Goal: Check status

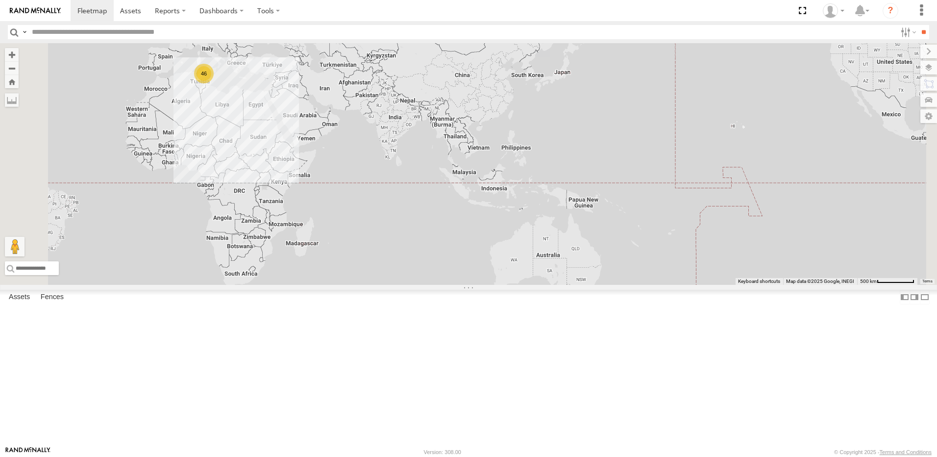
drag, startPoint x: 266, startPoint y: 87, endPoint x: 365, endPoint y: 203, distance: 153.3
click at [365, 203] on div "46" at bounding box center [468, 164] width 937 height 242
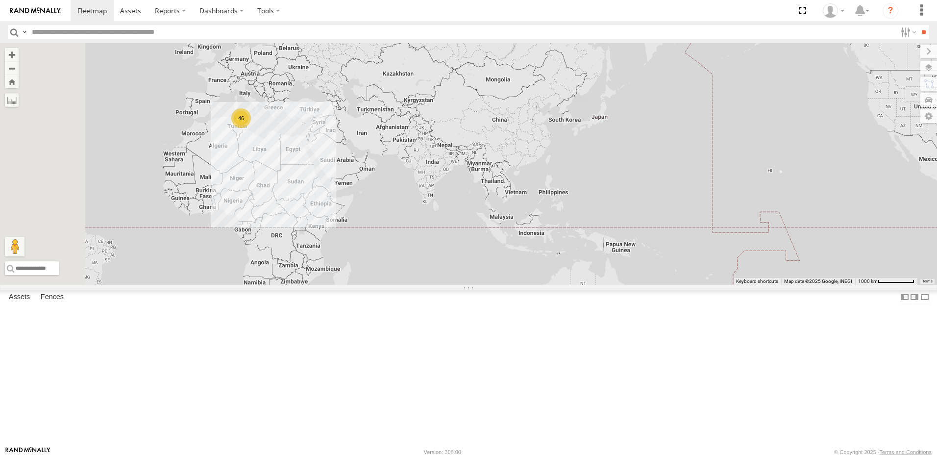
click at [251, 128] on div "46" at bounding box center [241, 118] width 20 height 20
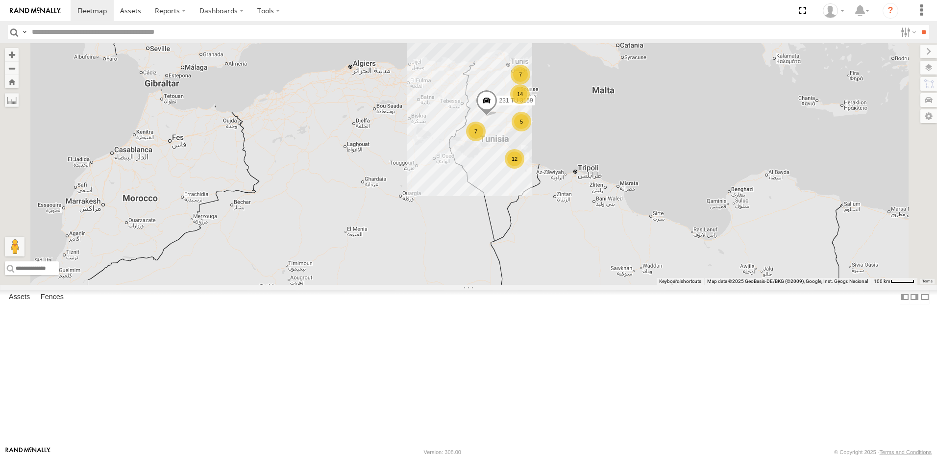
click at [530, 104] on div "14" at bounding box center [520, 94] width 20 height 20
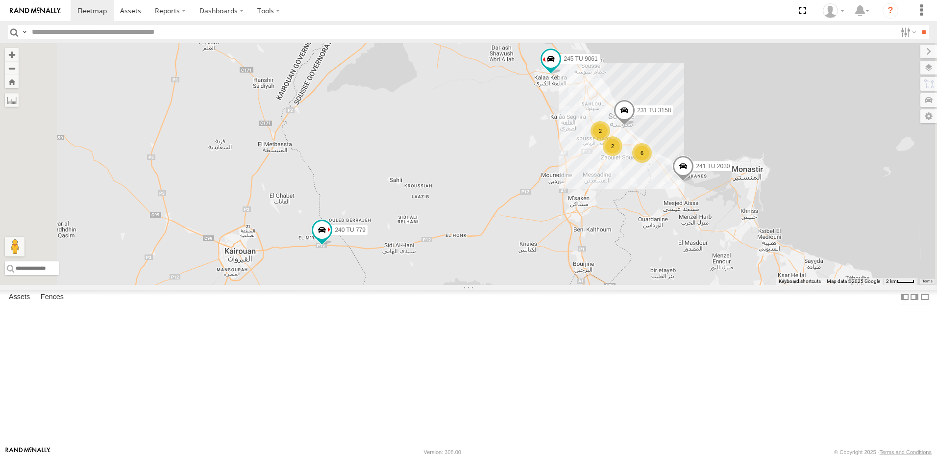
drag, startPoint x: 515, startPoint y: 333, endPoint x: 558, endPoint y: 327, distance: 43.5
click at [558, 285] on div "231 TU 3159 241 TU 2030 6 2 245 TU 9061 2 240 TU 779 231 TU 3158" at bounding box center [468, 164] width 937 height 242
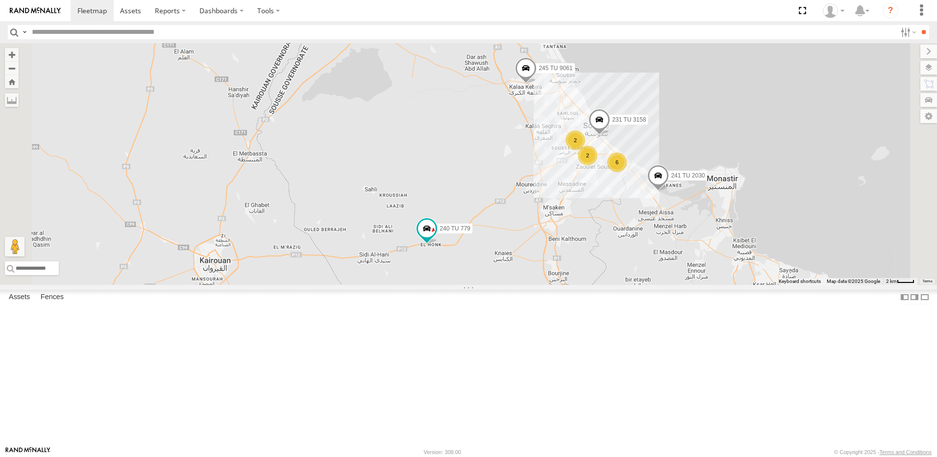
drag, startPoint x: 569, startPoint y: 343, endPoint x: 521, endPoint y: 343, distance: 47.1
click at [521, 285] on div "241 TU 2030 245 TU 9061 240 TU 779 231 TU 3158 6 2 2" at bounding box center [468, 164] width 937 height 242
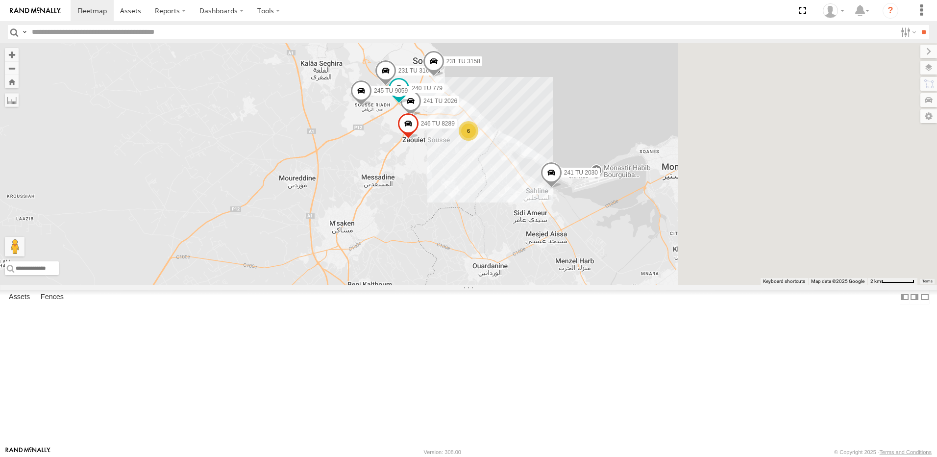
drag, startPoint x: 631, startPoint y: 261, endPoint x: 407, endPoint y: 302, distance: 227.8
click at [407, 285] on div "241 TU 2030 241 TU 2026 231 TU 3160 240 TU 779 231 TU 3158 246 TU 8289 245 TU 9…" at bounding box center [468, 164] width 937 height 242
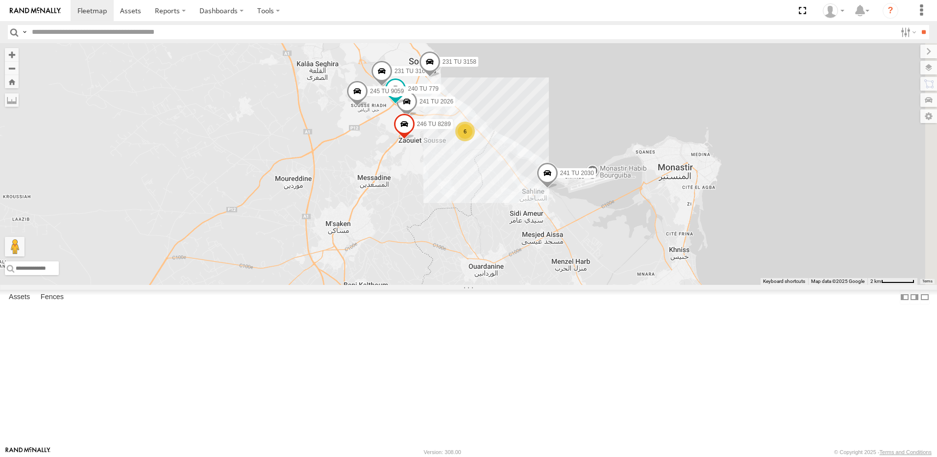
click at [445, 283] on div "241 TU 2030 241 TU 2026 231 TU 3160 240 TU 779 231 TU 3158 246 TU 8289 245 TU 9…" at bounding box center [468, 164] width 937 height 242
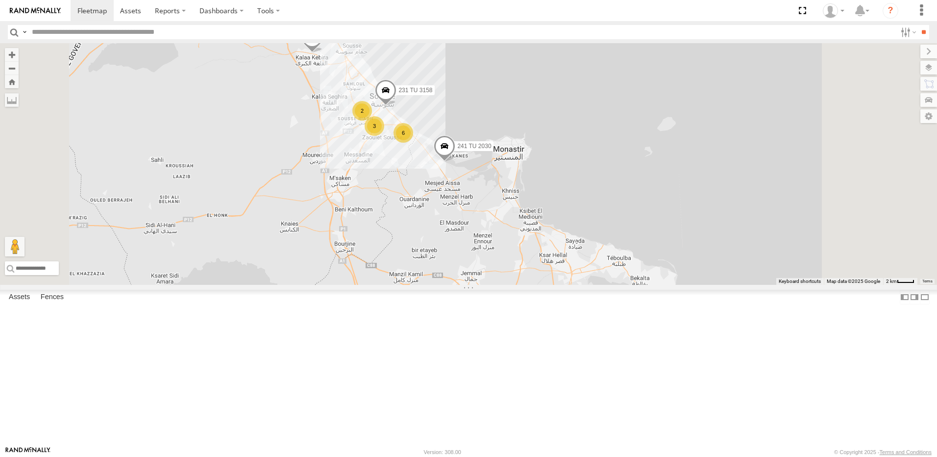
click at [372, 121] on div "2" at bounding box center [362, 111] width 20 height 20
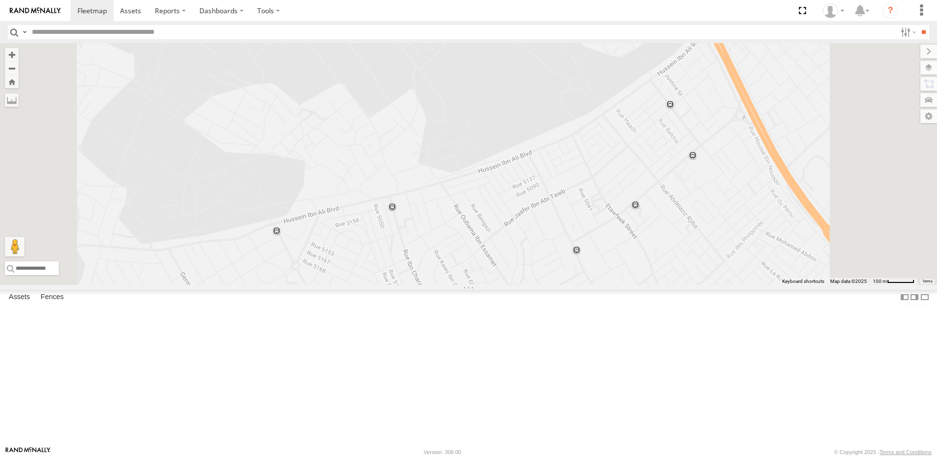
drag, startPoint x: 679, startPoint y: 205, endPoint x: 464, endPoint y: 157, distance: 220.3
click at [464, 157] on div "241 TU 2030 231 TU 3158 245 TU 9061 231 TU 3160 245 TU 9059" at bounding box center [468, 164] width 937 height 242
